Goal: Find specific page/section: Find specific page/section

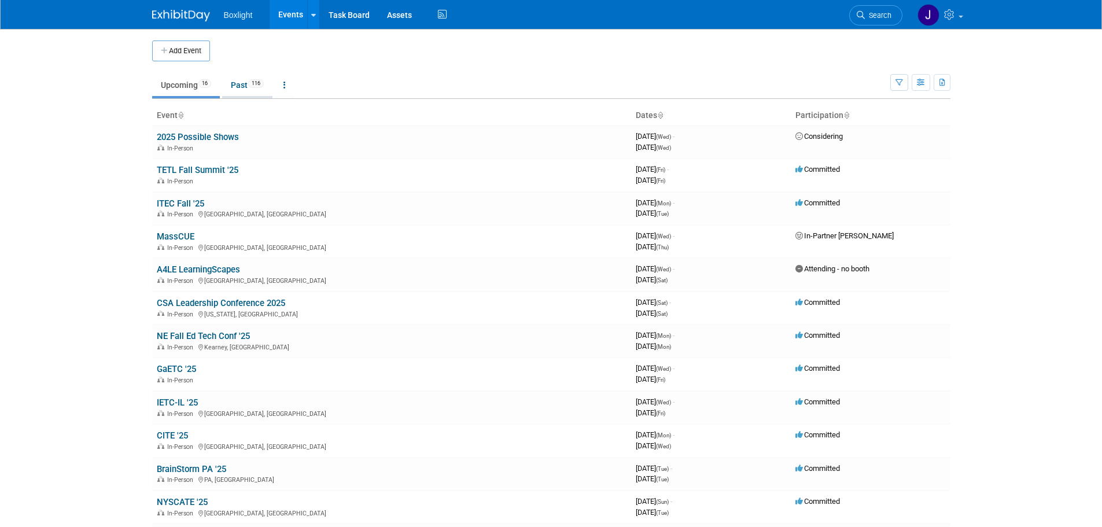
click at [255, 90] on link "Past 116" at bounding box center [247, 85] width 50 height 22
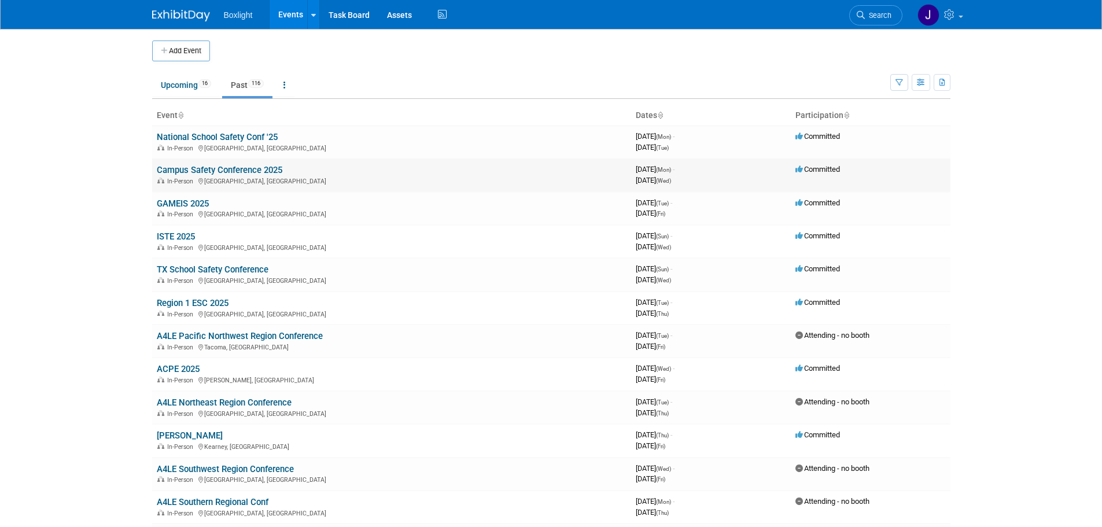
click at [248, 169] on link "Campus Safety Conference 2025" at bounding box center [220, 170] width 126 height 10
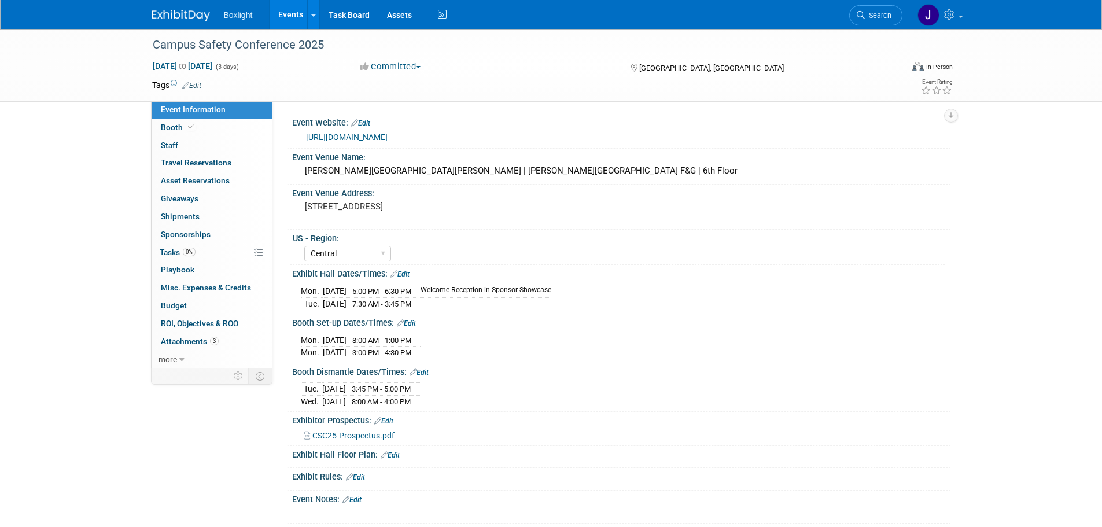
select select "Central"
